Goal: Information Seeking & Learning: Learn about a topic

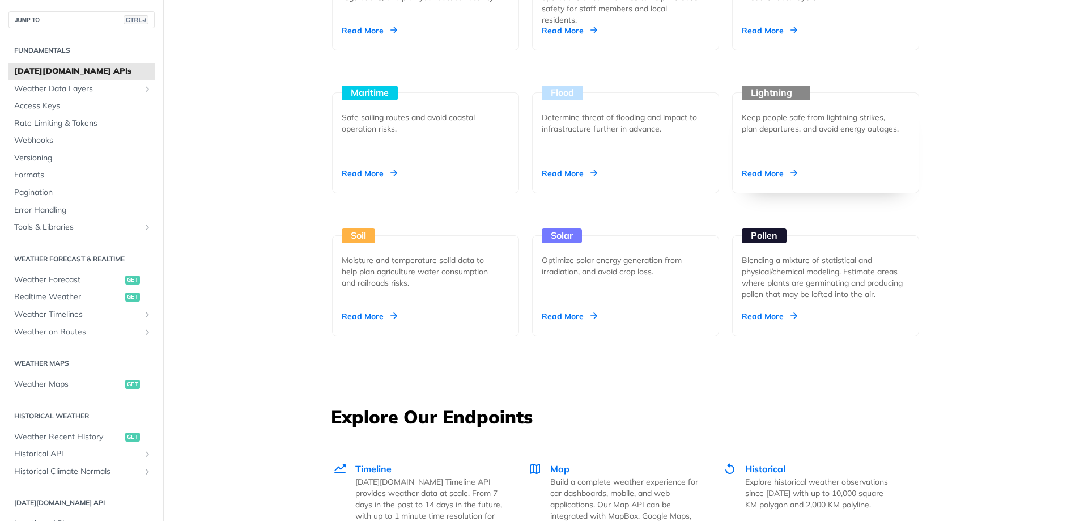
scroll to position [1175, 0]
click at [347, 367] on div "Unlock Space Data Through Next-Generation Premium Features Learn More Integrate…" at bounding box center [625, 367] width 725 height 2963
click at [74, 280] on span "Weather Forecast" at bounding box center [68, 279] width 108 height 11
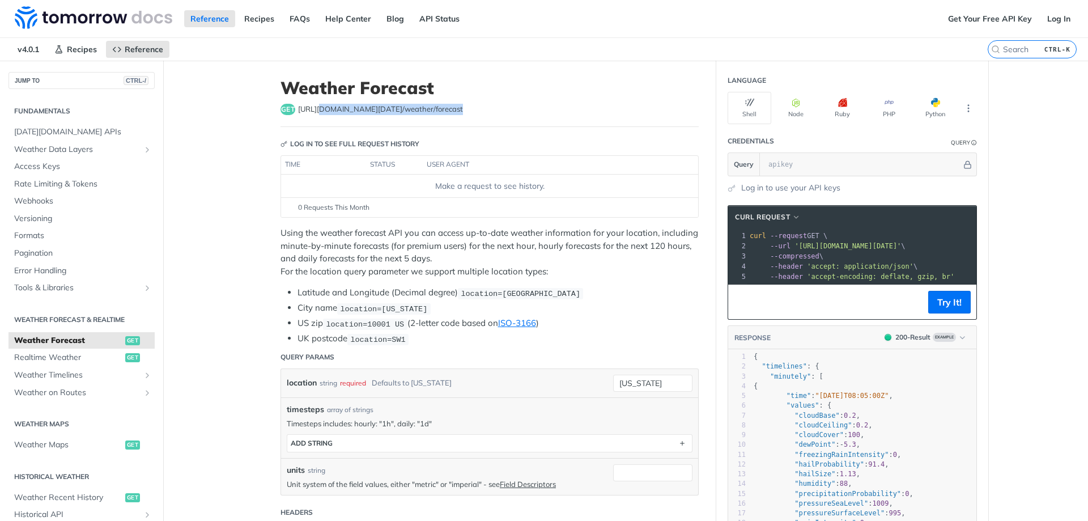
drag, startPoint x: 313, startPoint y: 109, endPoint x: 446, endPoint y: 116, distance: 133.9
click at [446, 116] on header "Weather Forecast get [URL][DOMAIN_NAME][DATE] /weather/forecast" at bounding box center [489, 102] width 418 height 49
drag, startPoint x: 384, startPoint y: 235, endPoint x: 466, endPoint y: 235, distance: 82.7
click at [466, 235] on p "Using the weather forecast API you can access up-to-date weather information fo…" at bounding box center [489, 252] width 418 height 51
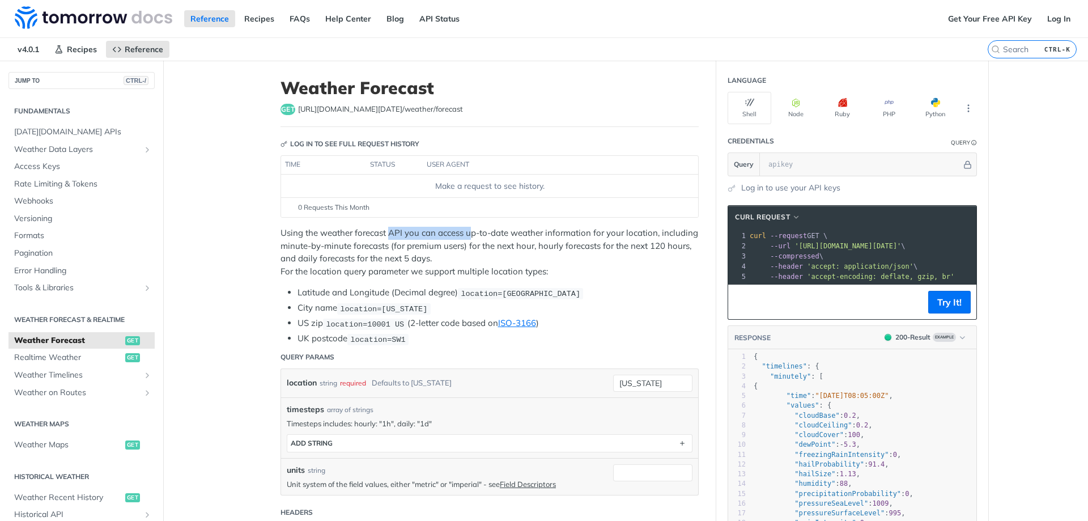
click at [467, 235] on p "Using the weather forecast API you can access up-to-date weather information fo…" at bounding box center [489, 252] width 418 height 51
click at [924, 105] on button "Python" at bounding box center [935, 108] width 44 height 32
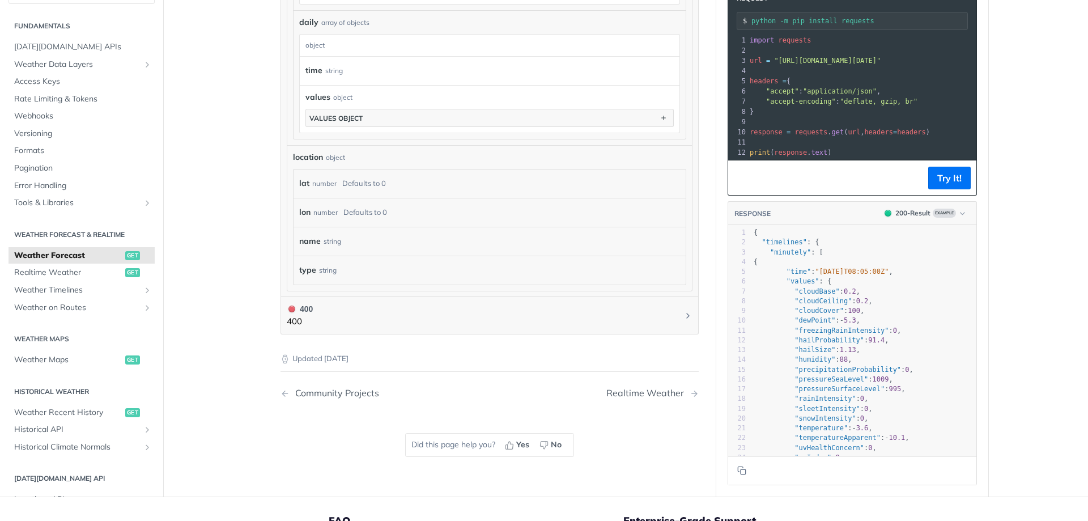
scroll to position [963, 0]
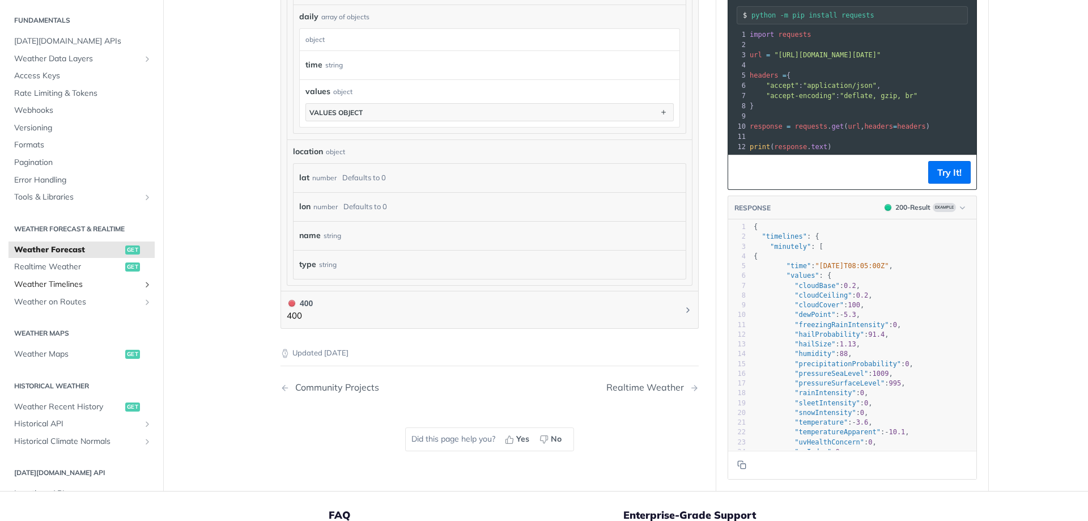
click at [83, 283] on span "Weather Timelines" at bounding box center [77, 284] width 126 height 11
click at [83, 397] on ul "Weather Recent History get Historical API Retrieve Historical Weather post Hist…" at bounding box center [81, 423] width 146 height 52
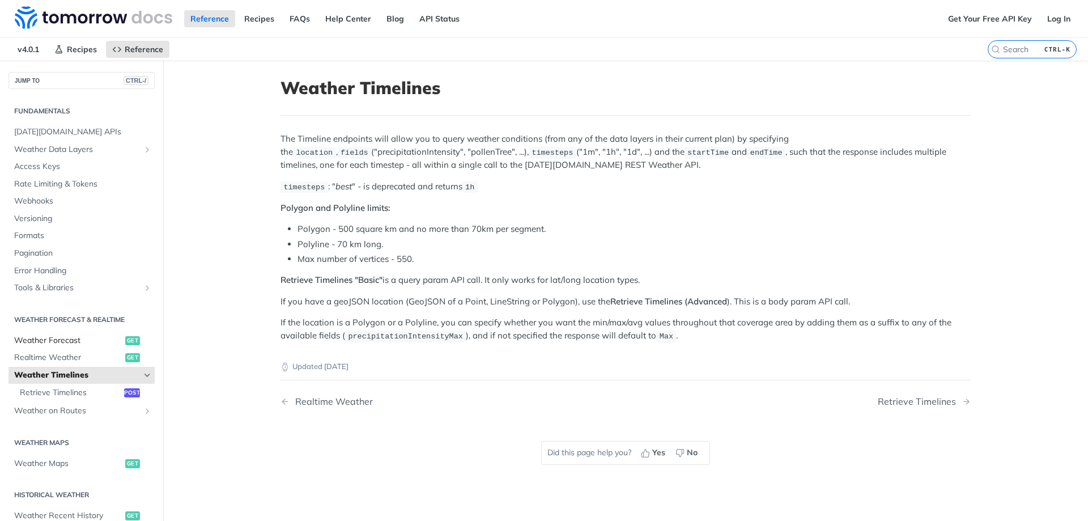
click at [56, 339] on span "Weather Forecast" at bounding box center [68, 340] width 108 height 11
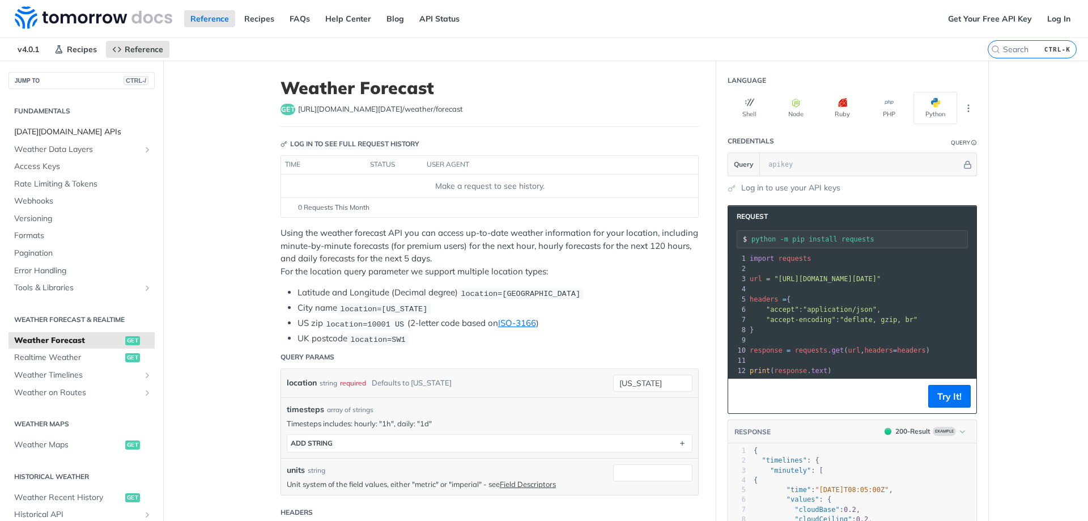
click at [83, 132] on span "[DATE][DOMAIN_NAME] APIs" at bounding box center [83, 131] width 138 height 11
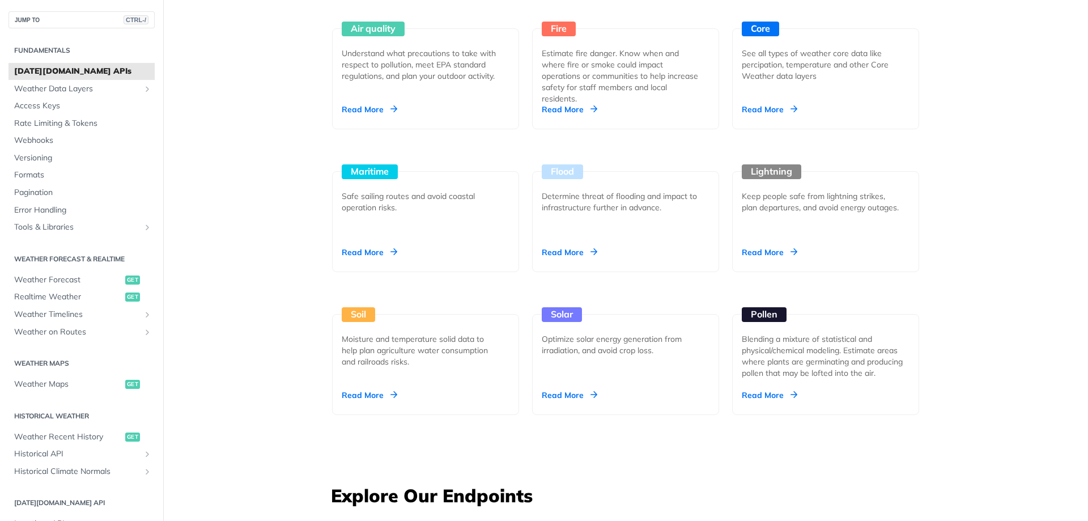
scroll to position [1246, 0]
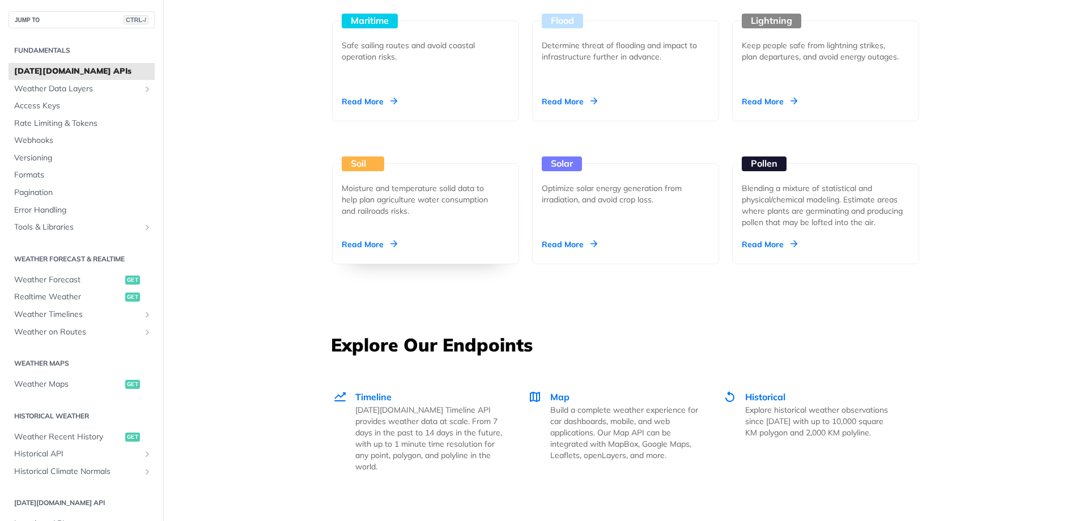
click at [395, 199] on div "Moisture and temperature solid data to help plan agriculture water consumption …" at bounding box center [421, 199] width 159 height 34
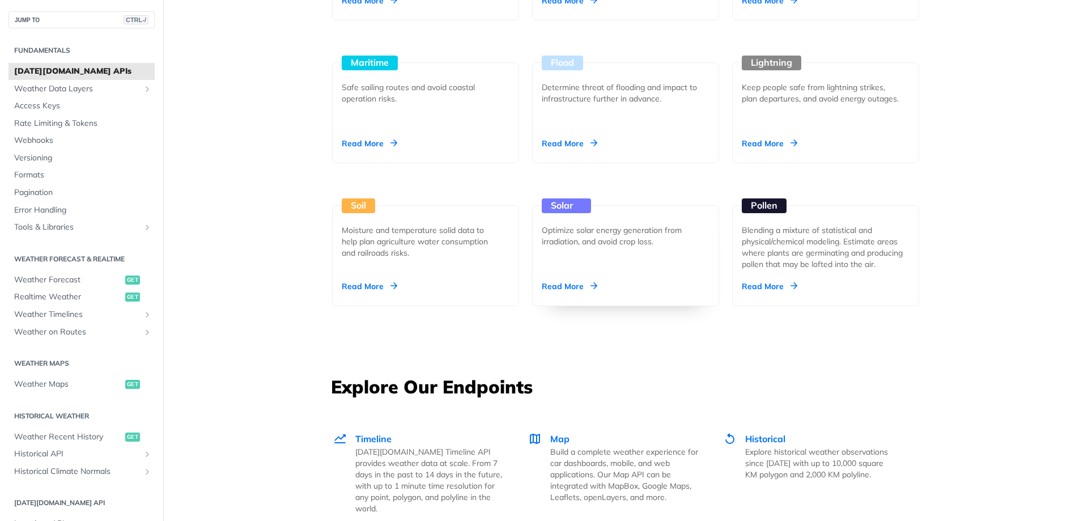
scroll to position [1133, 0]
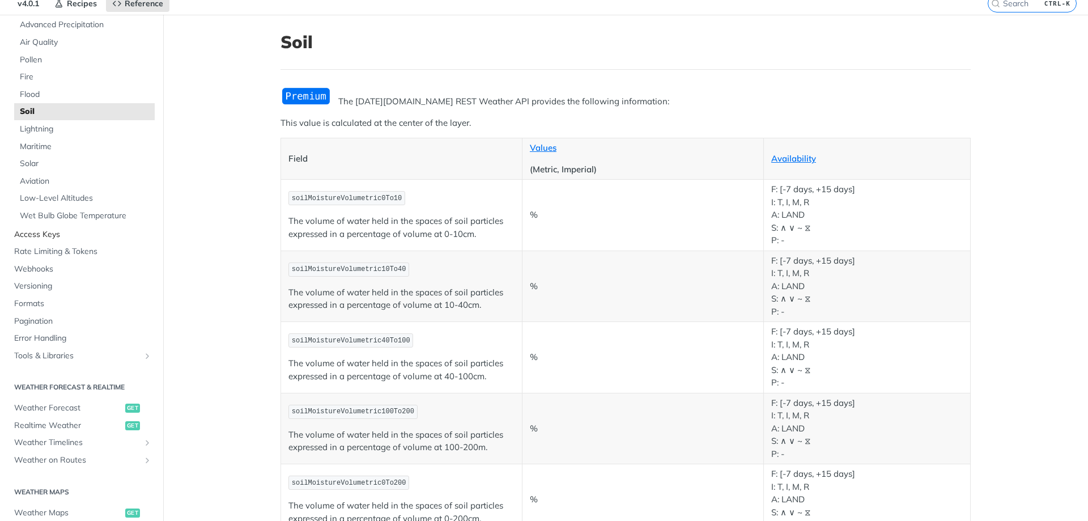
scroll to position [170, 0]
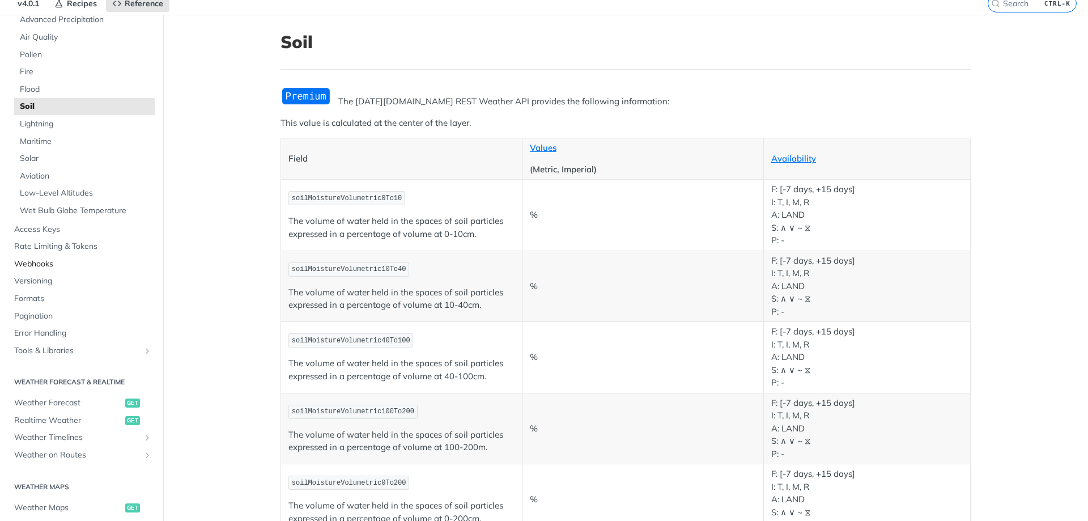
click at [31, 267] on span "Webhooks" at bounding box center [83, 263] width 138 height 11
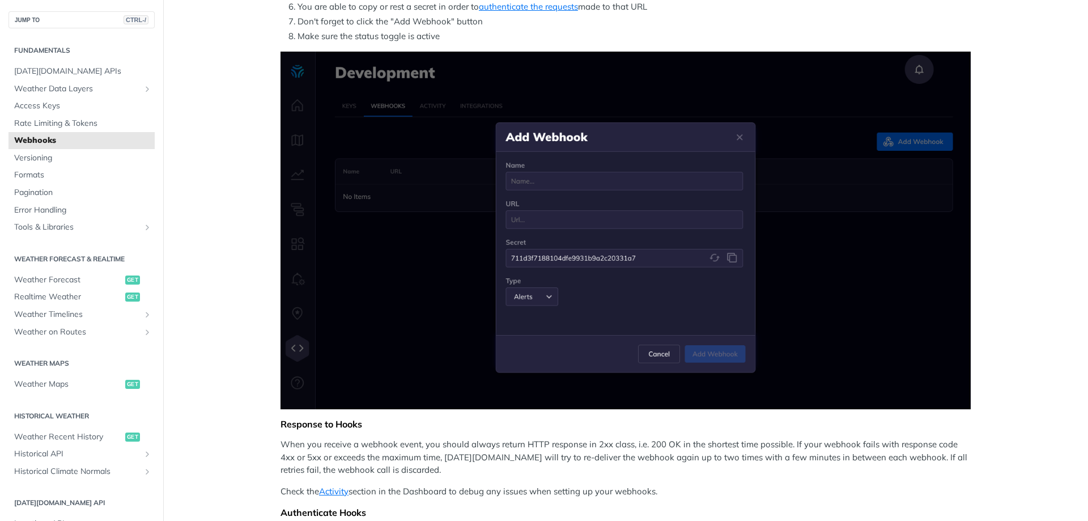
scroll to position [288, 0]
